Goal: Navigation & Orientation: Go to known website

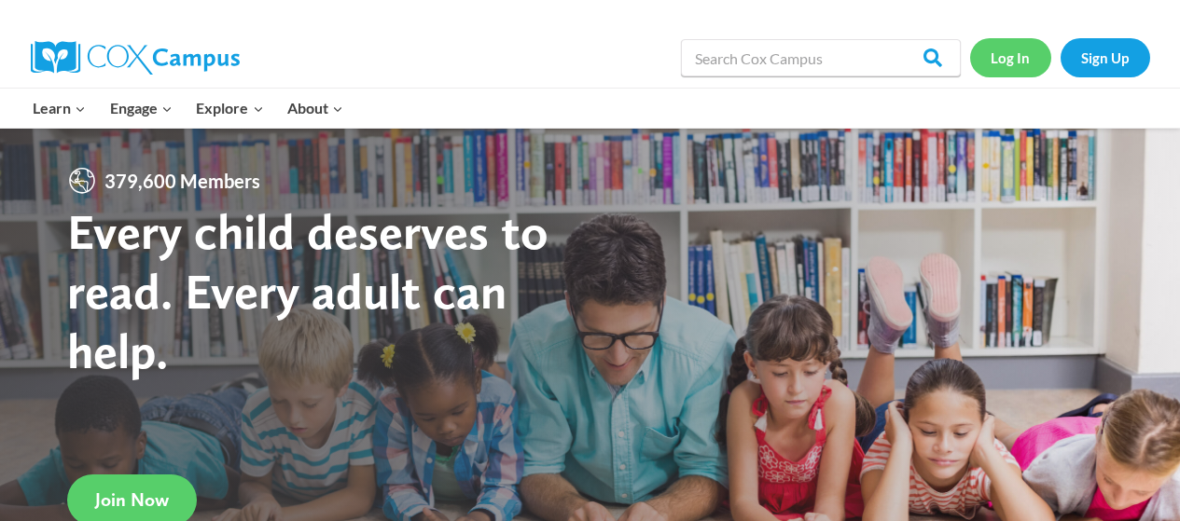
click at [1003, 54] on link "Log In" at bounding box center [1010, 57] width 81 height 38
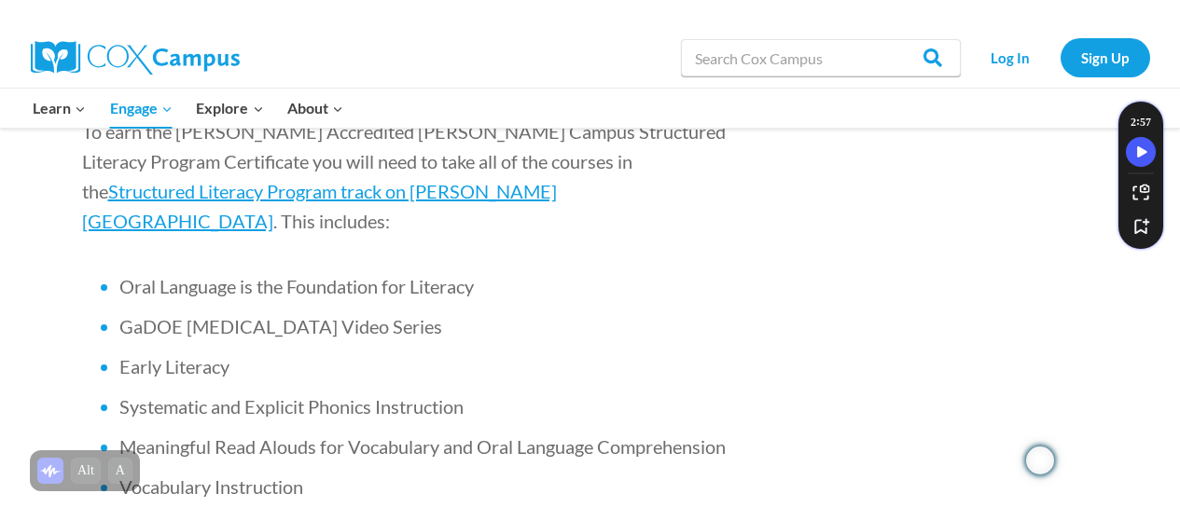
scroll to position [1212, 0]
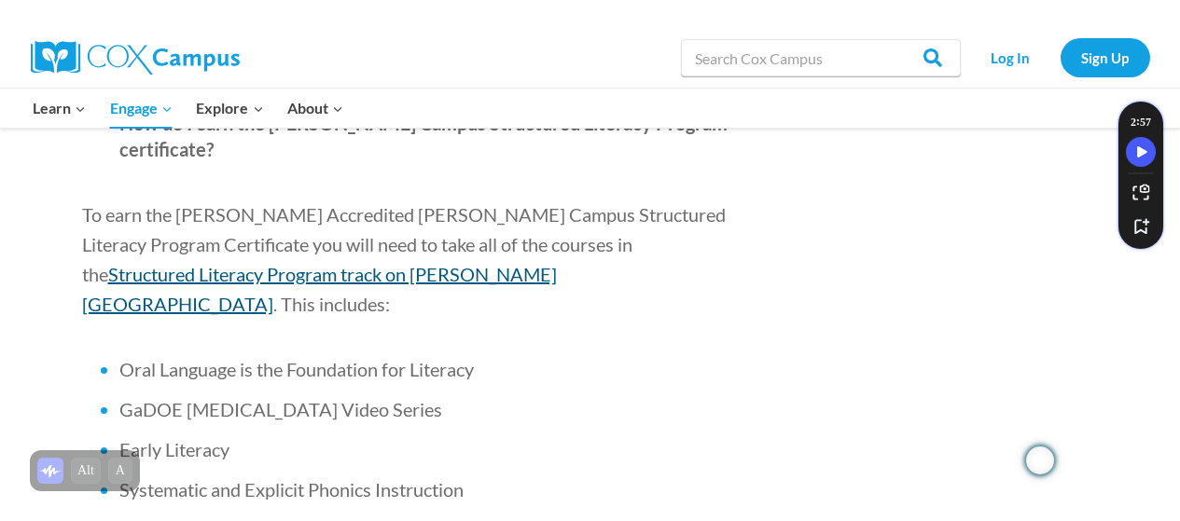
click at [557, 263] on span "Structured Literacy Program track on [PERSON_NAME][GEOGRAPHIC_DATA]" at bounding box center [319, 289] width 475 height 52
click at [525, 263] on span "Structured Literacy Program track on [PERSON_NAME][GEOGRAPHIC_DATA]" at bounding box center [319, 289] width 475 height 52
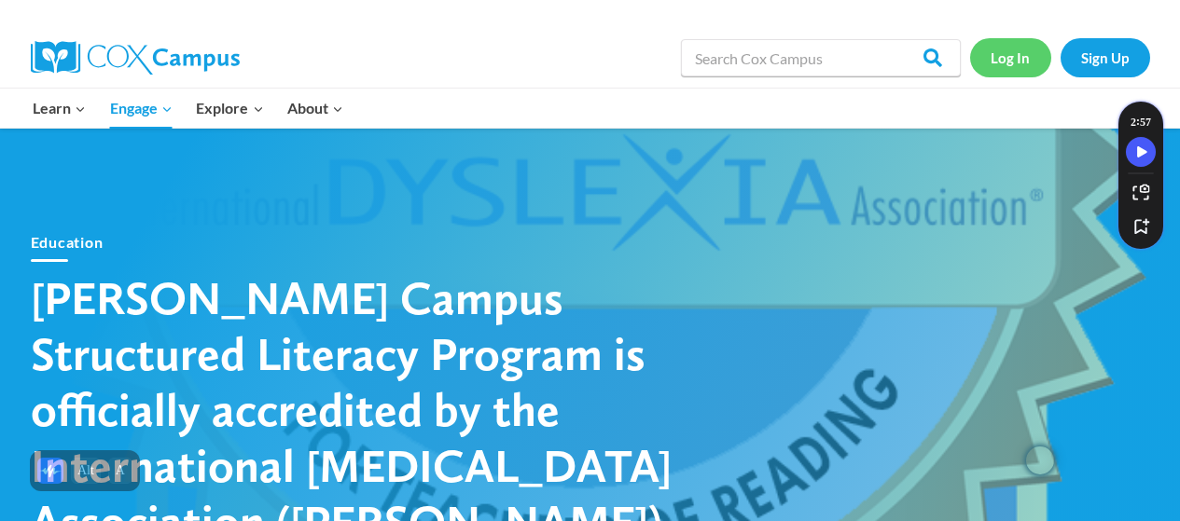
click at [1001, 62] on link "Log In" at bounding box center [1010, 57] width 81 height 38
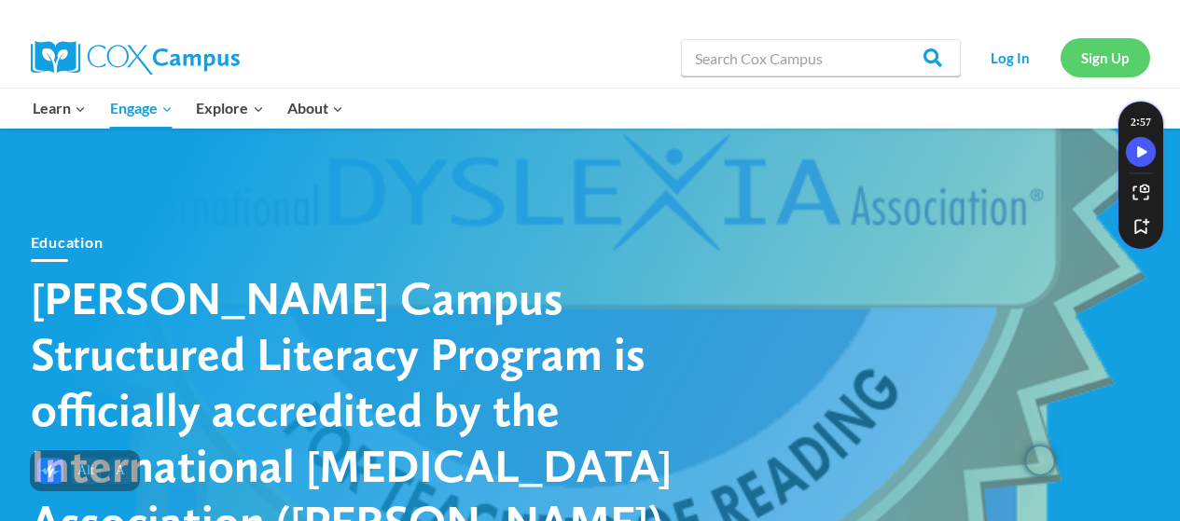
click at [1116, 63] on link "Sign Up" at bounding box center [1105, 57] width 90 height 38
